Goal: Navigation & Orientation: Find specific page/section

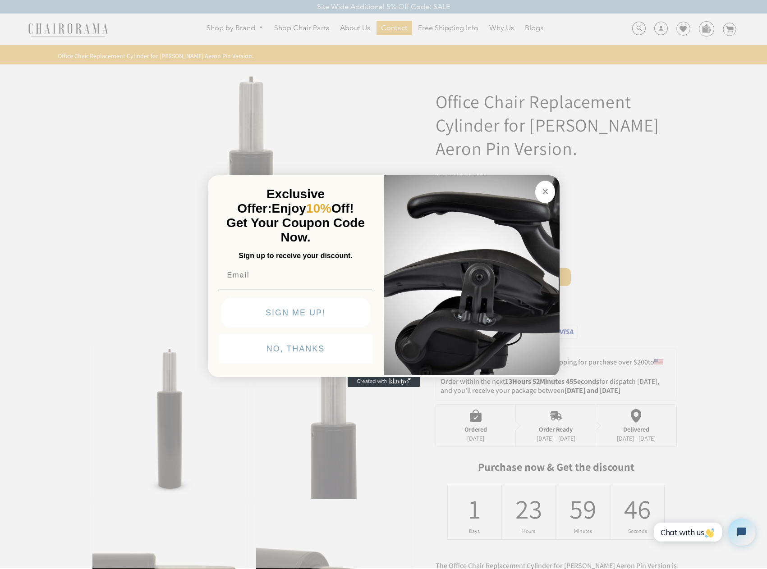
click at [549, 188] on icon "Close dialog" at bounding box center [544, 191] width 11 height 11
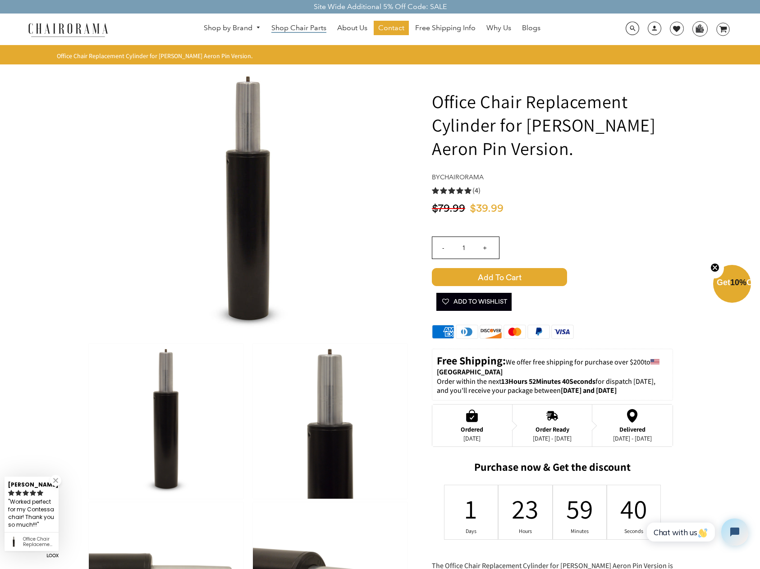
click at [294, 25] on span "Shop Chair Parts" at bounding box center [298, 27] width 55 height 9
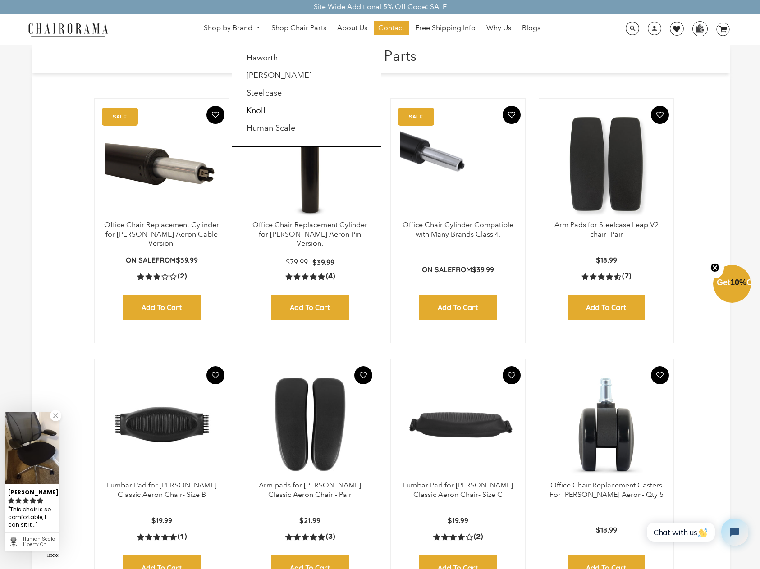
click at [230, 31] on link "Shop by Brand" at bounding box center [232, 28] width 66 height 14
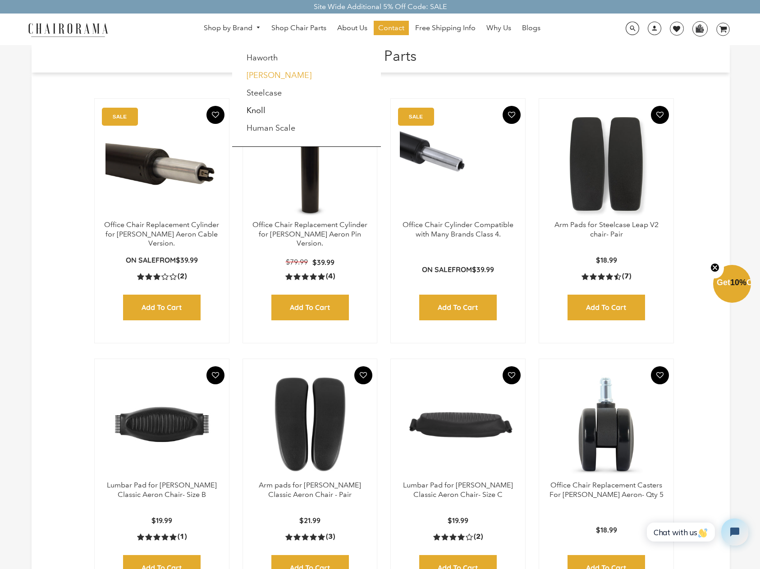
click at [268, 72] on link "[PERSON_NAME]" at bounding box center [279, 75] width 65 height 10
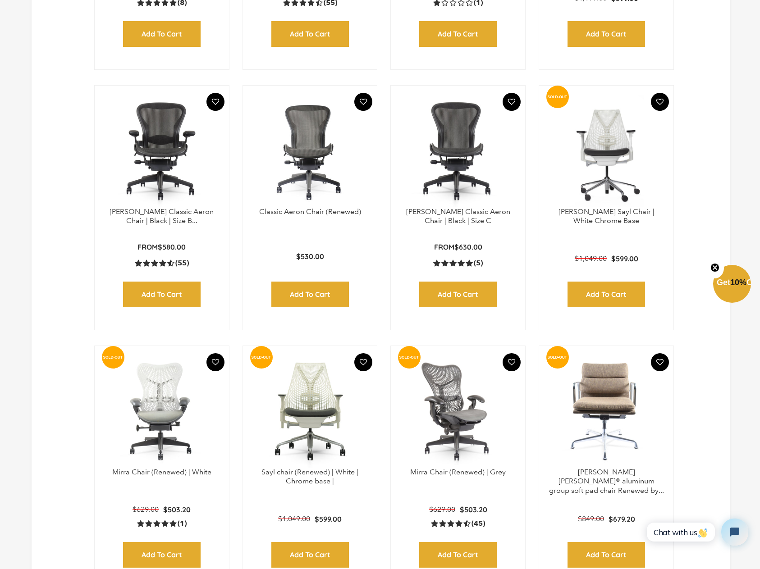
scroll to position [631, 0]
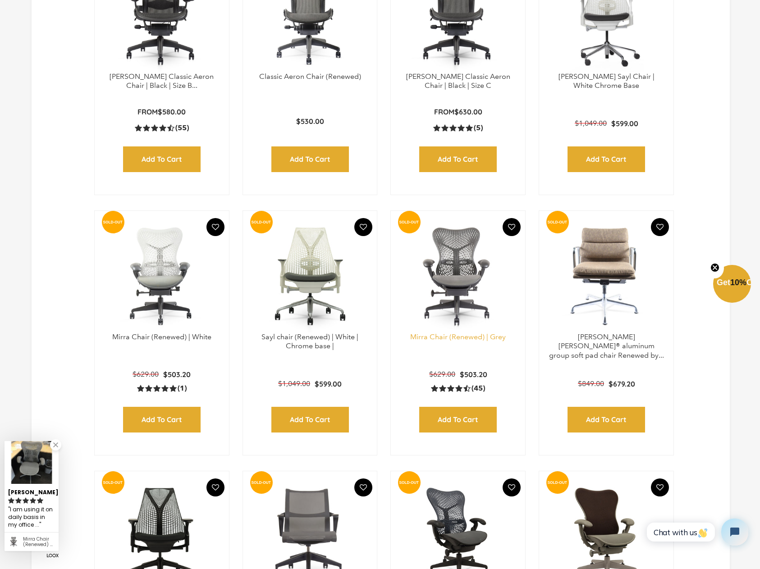
click at [485, 338] on link "Mirra Chair (Renewed) | Grey" at bounding box center [458, 337] width 96 height 9
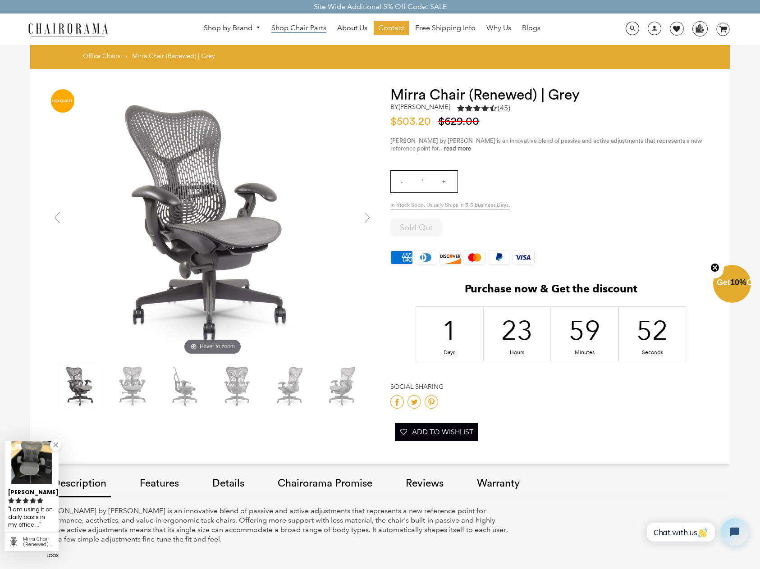
click at [288, 28] on span "Shop Chair Parts" at bounding box center [298, 27] width 55 height 9
